Goal: Transaction & Acquisition: Subscribe to service/newsletter

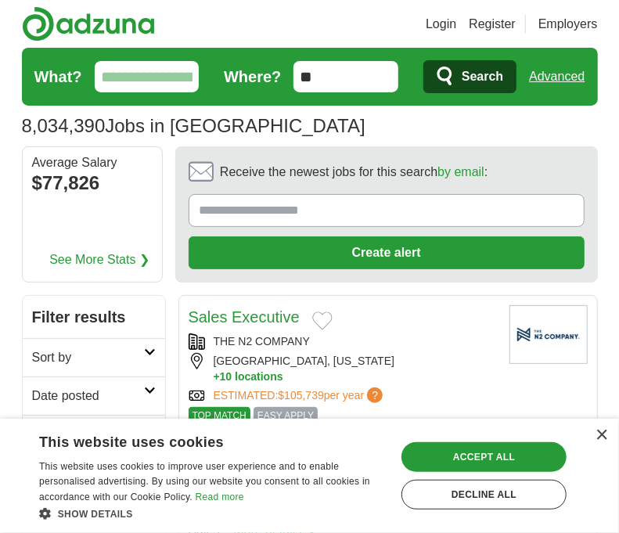
click at [334, 77] on input "**" at bounding box center [345, 76] width 105 height 31
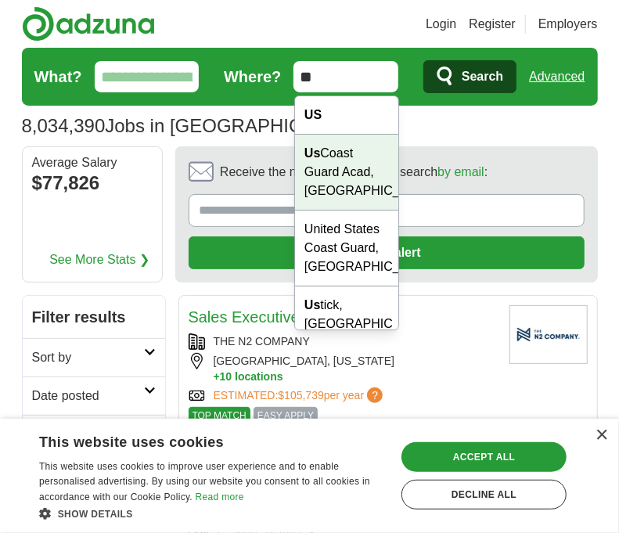
type input "*"
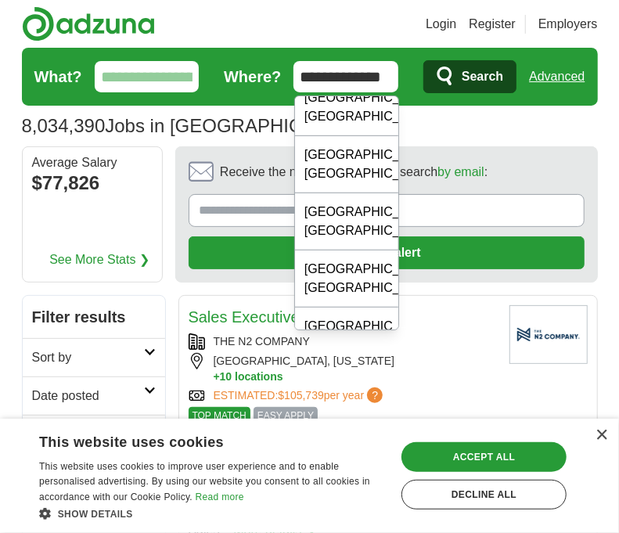
scroll to position [335, 0]
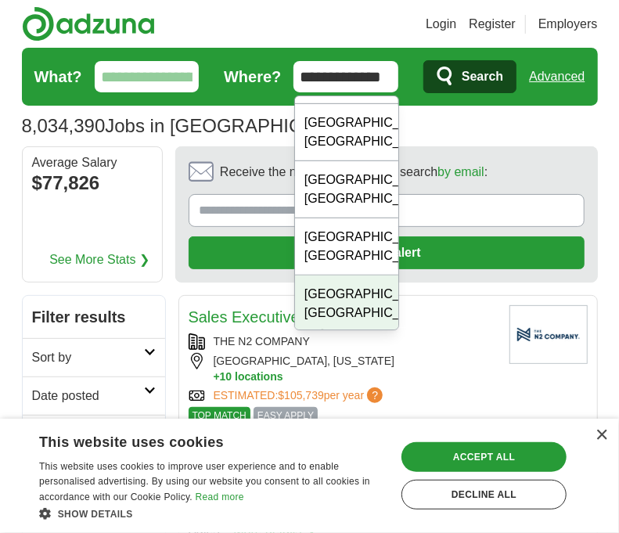
click at [369, 291] on div "Charleston, SC" at bounding box center [346, 303] width 103 height 57
type input "**********"
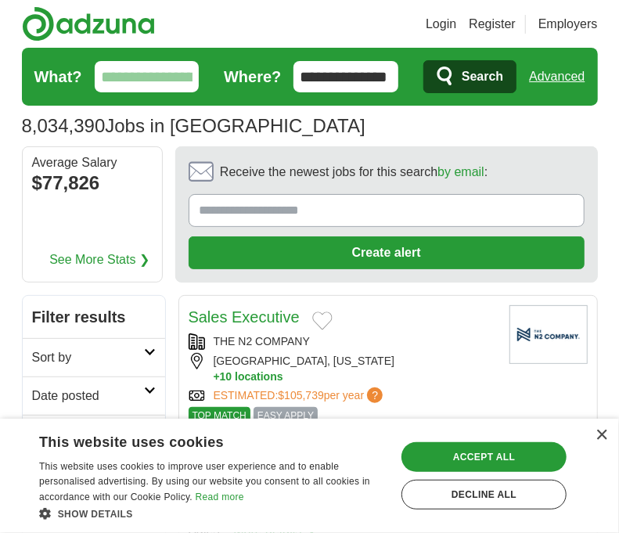
click at [480, 69] on span "Search" at bounding box center [482, 76] width 41 height 31
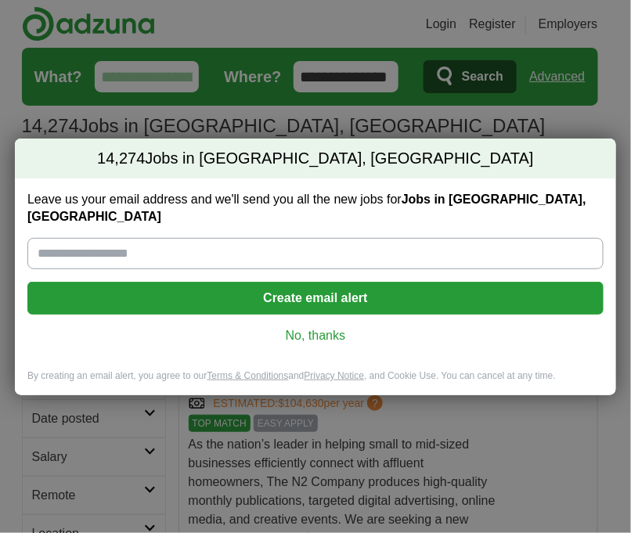
click at [327, 329] on link "No, thanks" at bounding box center [315, 335] width 551 height 17
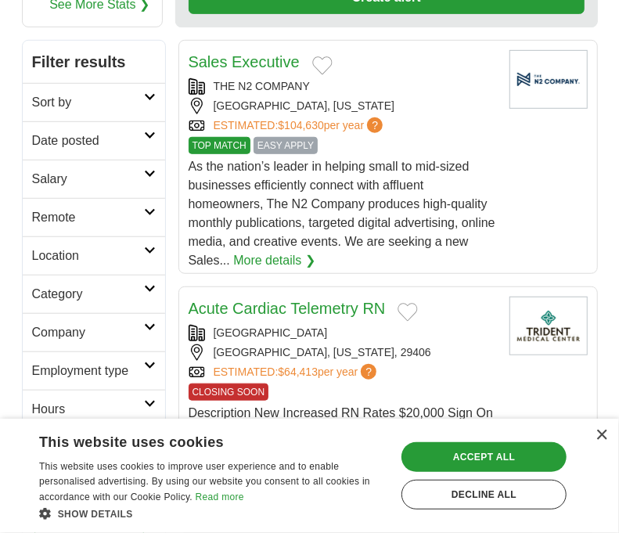
scroll to position [200, 0]
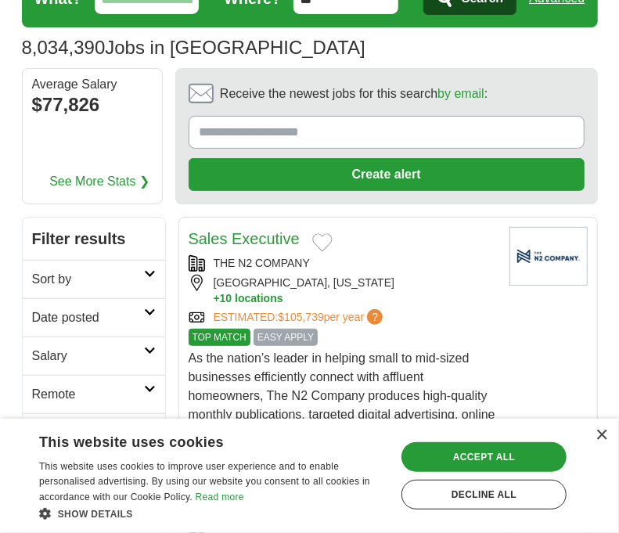
scroll to position [313, 0]
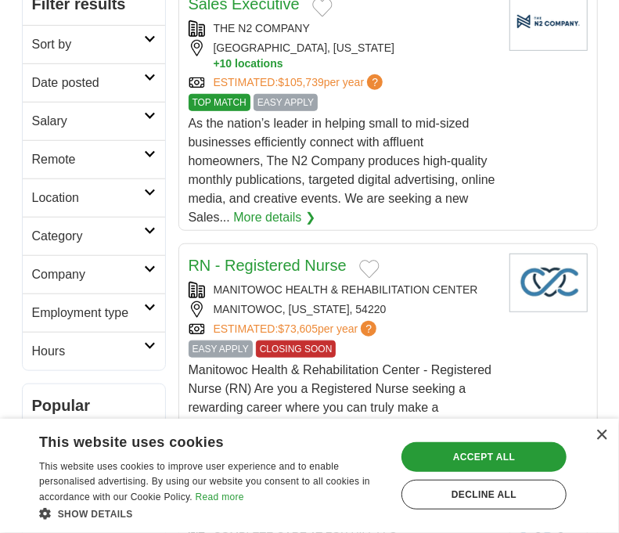
click at [103, 190] on h2 "Location" at bounding box center [88, 198] width 112 height 19
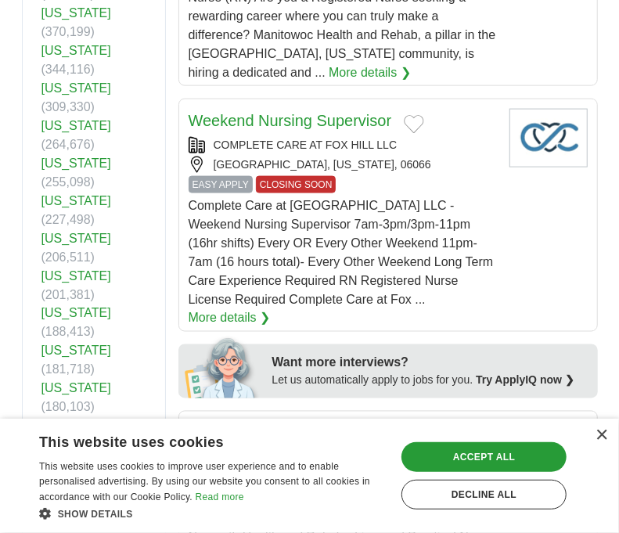
scroll to position [939, 0]
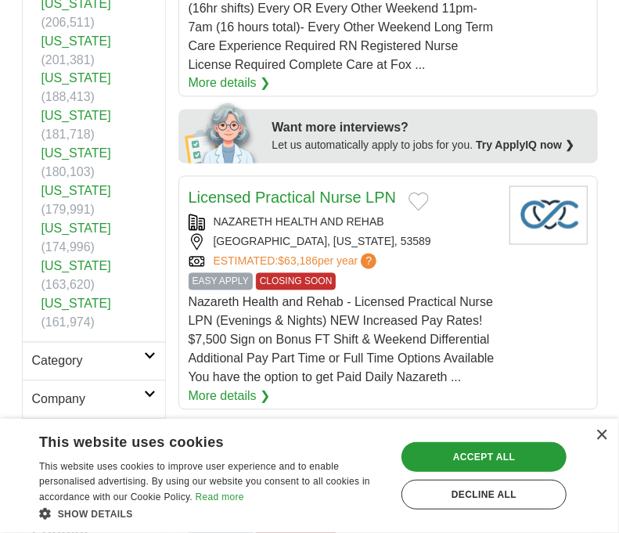
click at [99, 352] on h2 "Category" at bounding box center [88, 361] width 112 height 19
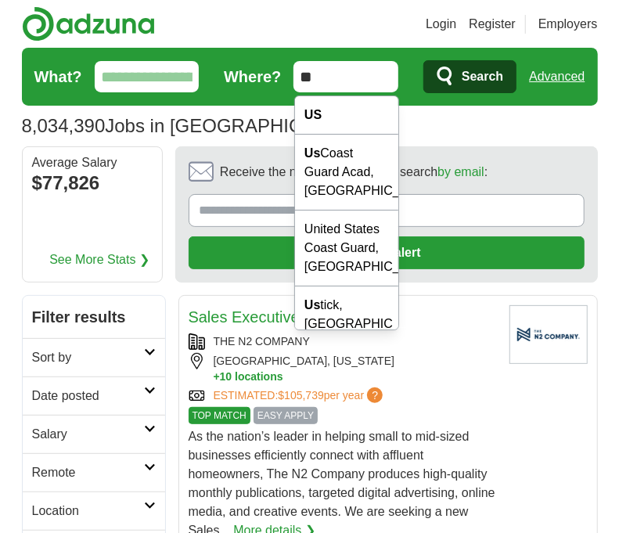
click at [355, 79] on input "**" at bounding box center [345, 76] width 105 height 31
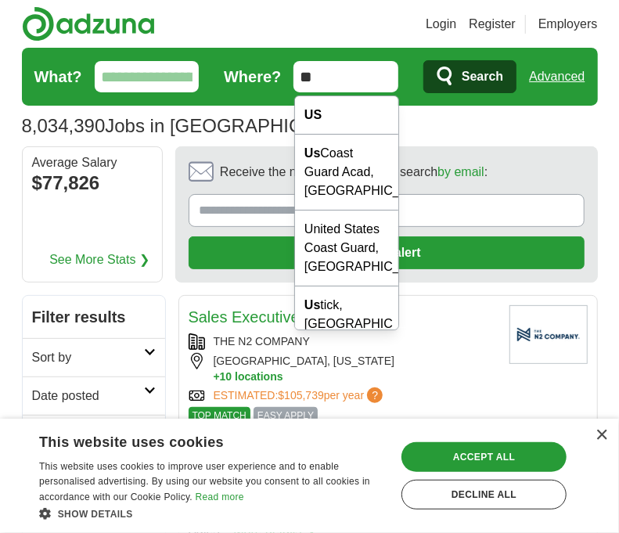
type input "*"
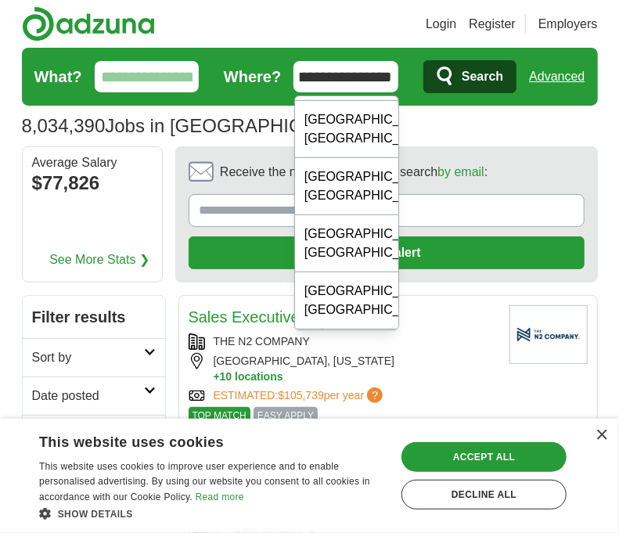
scroll to position [373, 0]
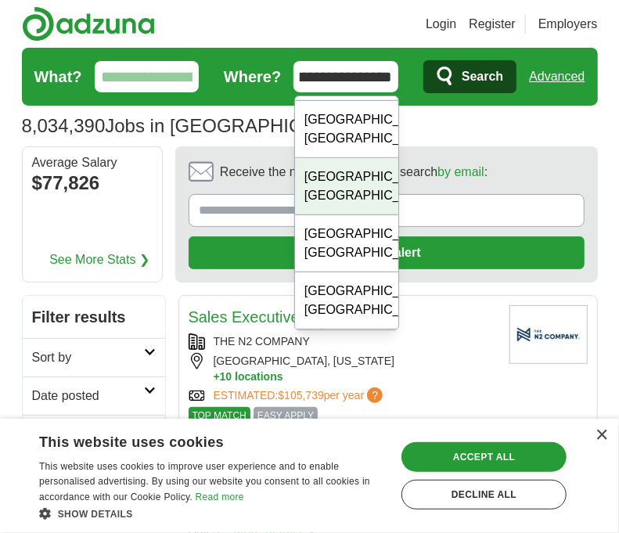
click at [312, 195] on div "[GEOGRAPHIC_DATA], [GEOGRAPHIC_DATA]" at bounding box center [346, 186] width 103 height 57
type input "**********"
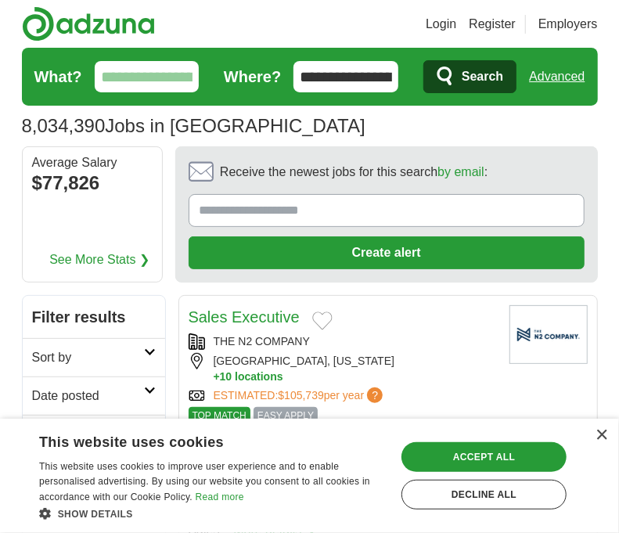
click at [459, 77] on button "Search" at bounding box center [469, 76] width 93 height 33
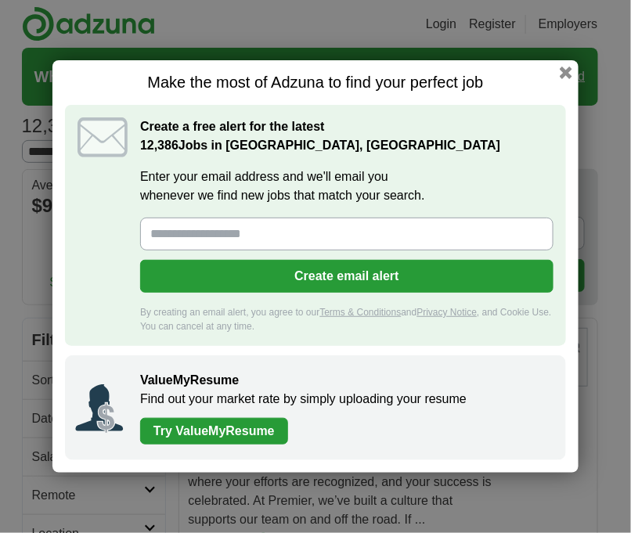
click at [235, 250] on div "Create email alert" at bounding box center [346, 255] width 413 height 75
click at [245, 234] on input "Enter your email address and we'll email you whenever we find new jobs that mat…" at bounding box center [346, 234] width 413 height 33
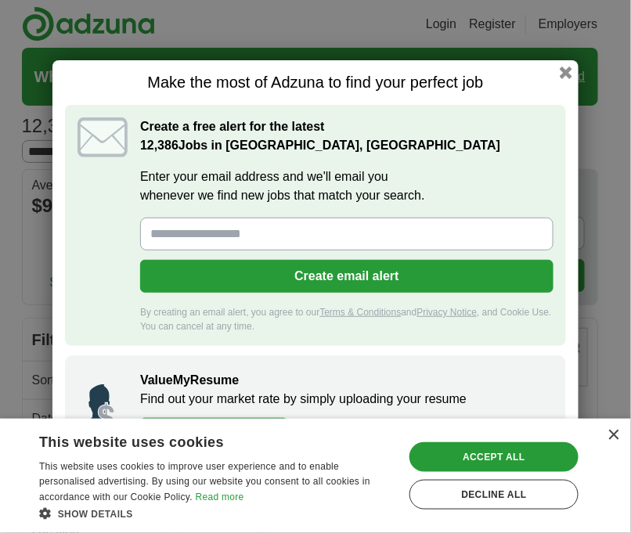
type input "**********"
click at [311, 279] on button "Create email alert" at bounding box center [346, 276] width 413 height 33
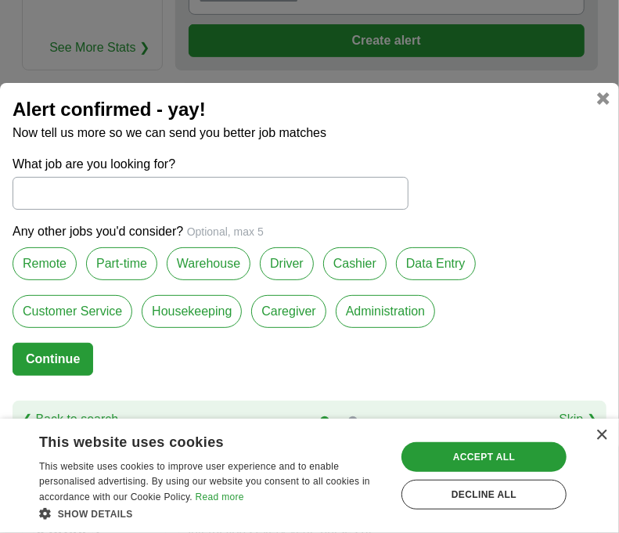
scroll to position [313, 0]
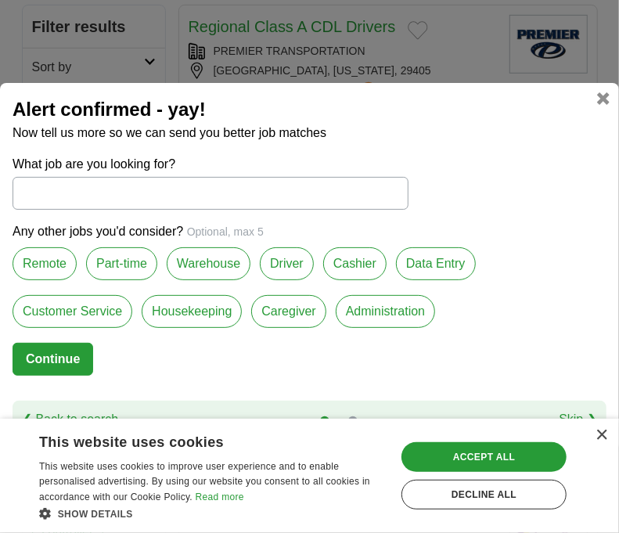
click at [139, 259] on label "Part-time" at bounding box center [121, 263] width 71 height 33
click at [78, 362] on button "Continue" at bounding box center [53, 359] width 81 height 33
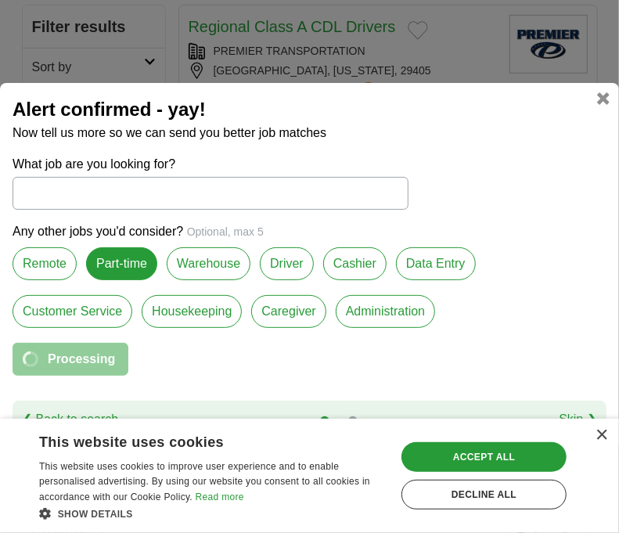
select select "*"
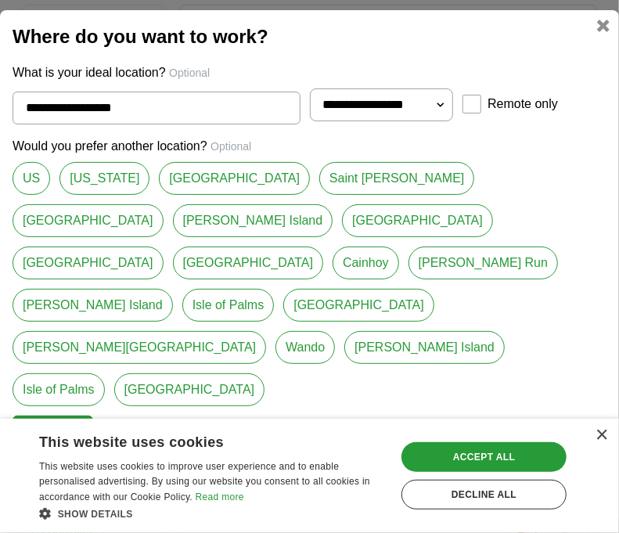
click at [66, 416] on button "Continue" at bounding box center [53, 432] width 81 height 33
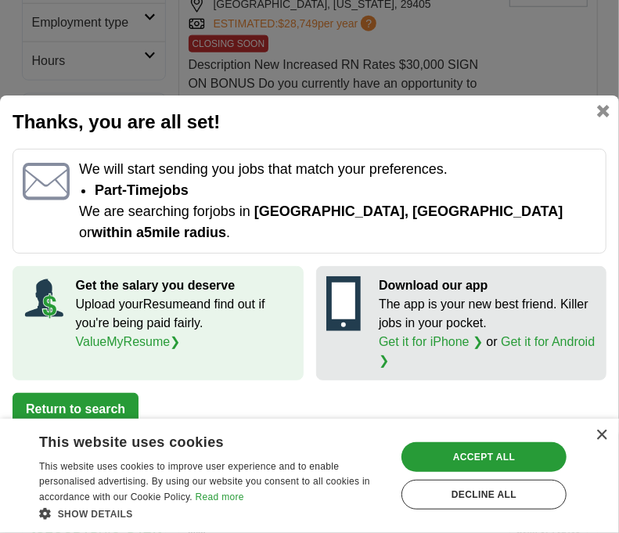
scroll to position [704, 0]
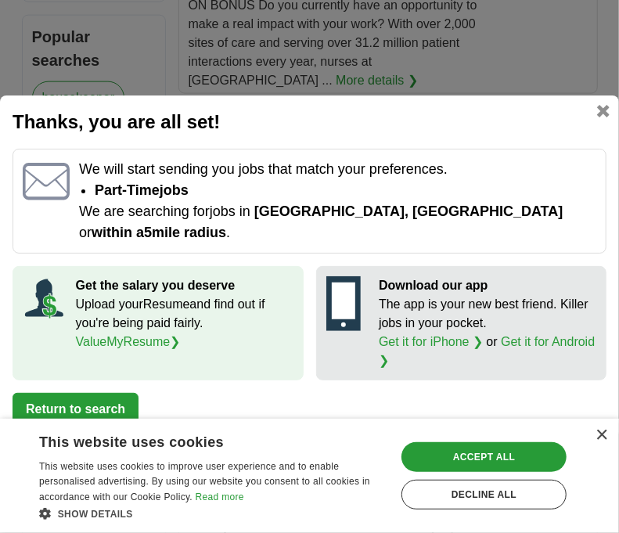
click at [472, 463] on div "Accept all" at bounding box center [483, 457] width 165 height 30
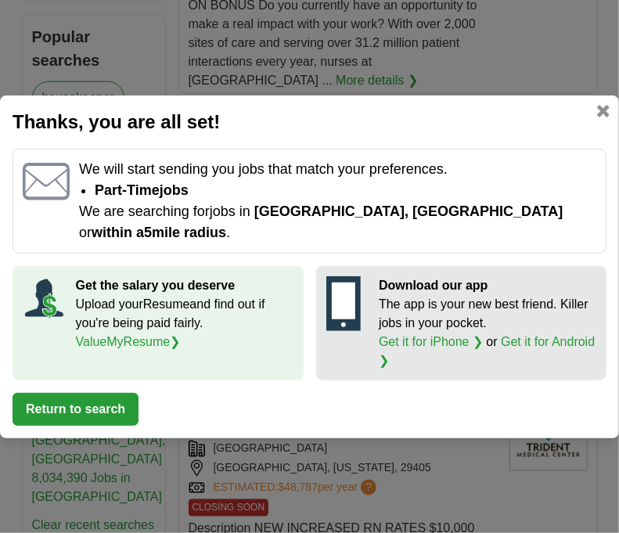
click at [111, 406] on button "Return to search" at bounding box center [76, 409] width 126 height 33
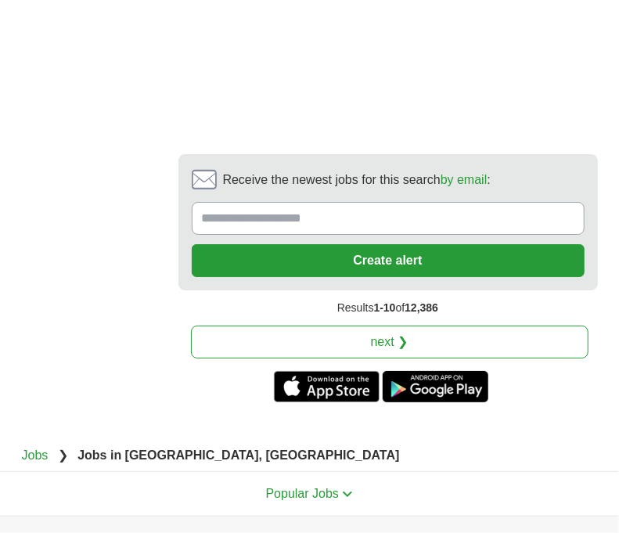
scroll to position [3953, 0]
